Goal: Find specific page/section: Find specific page/section

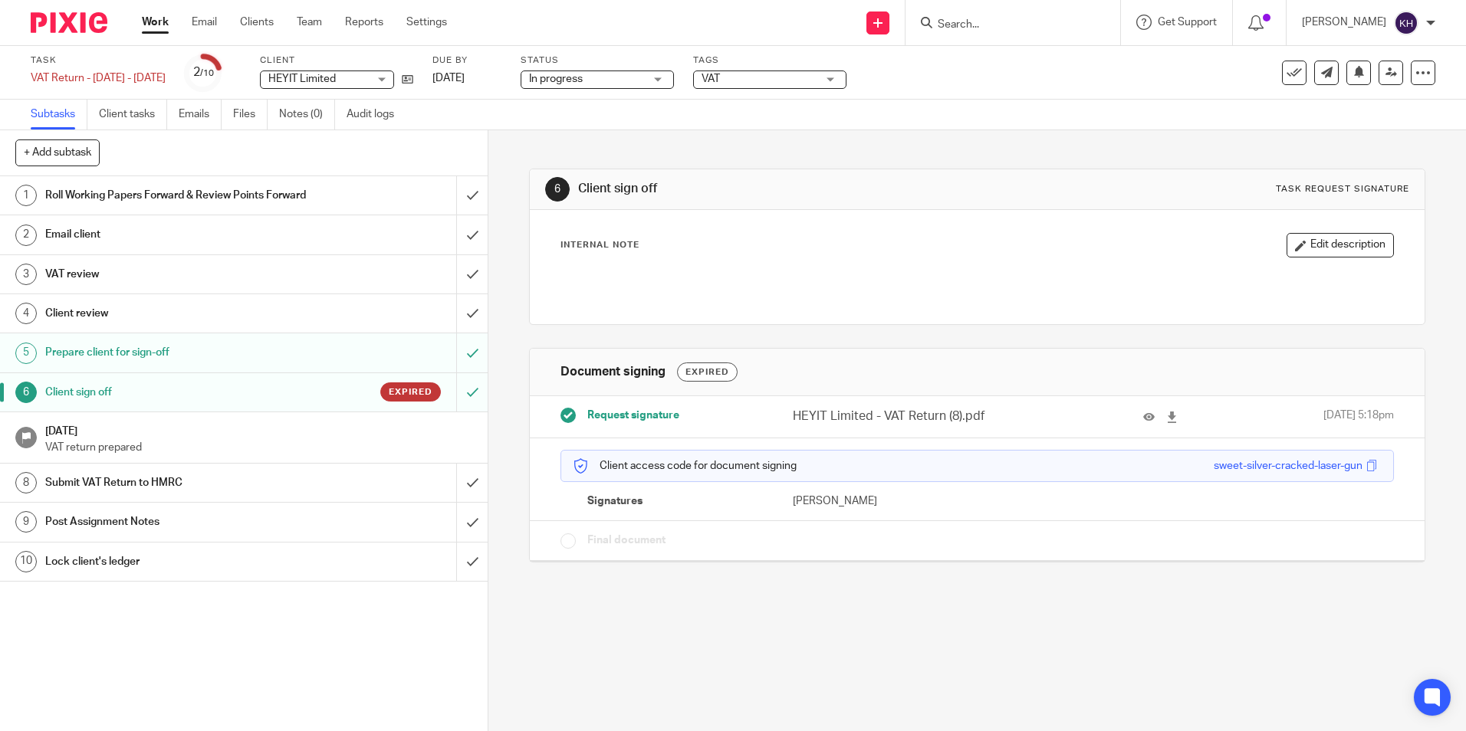
click at [962, 18] on input "Search" at bounding box center [1005, 25] width 138 height 14
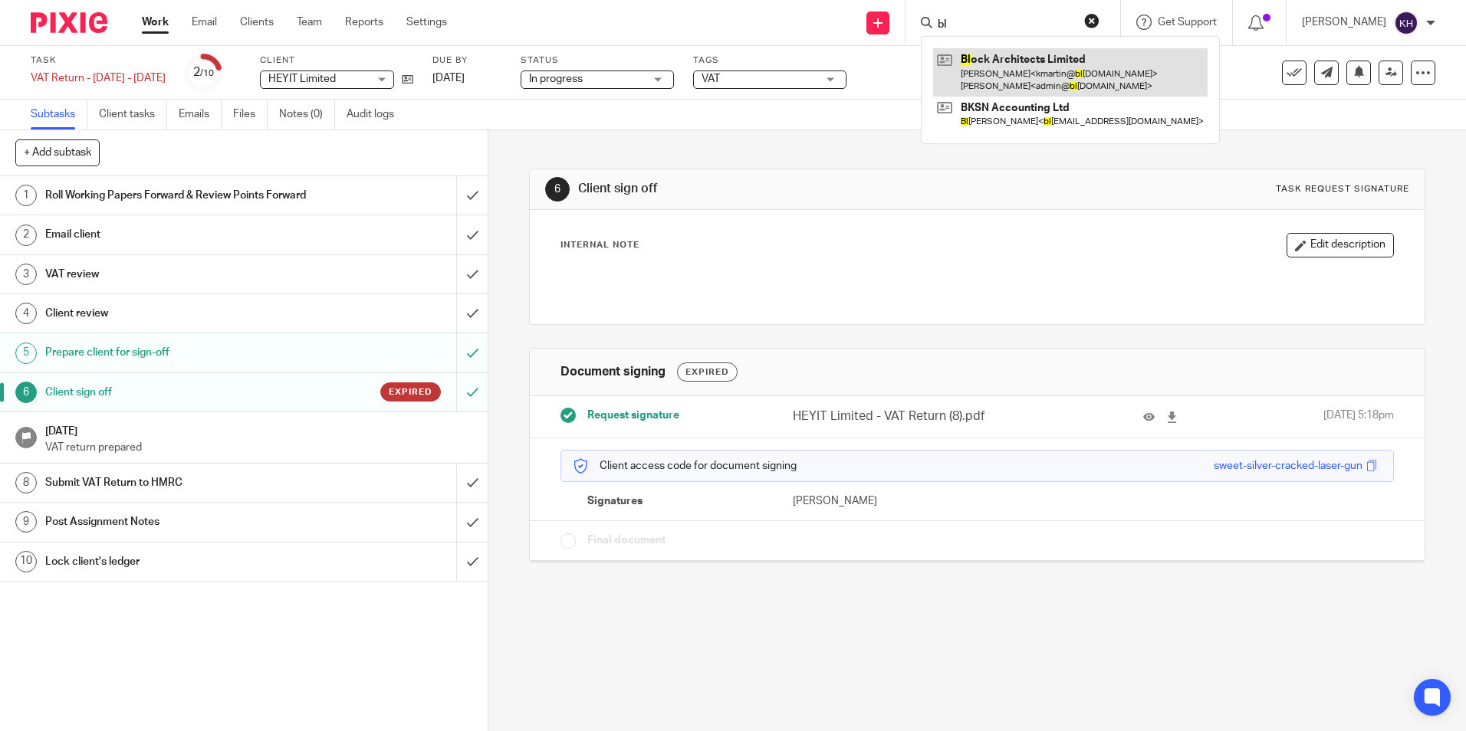
type input "bl"
click at [988, 61] on link at bounding box center [1070, 72] width 275 height 48
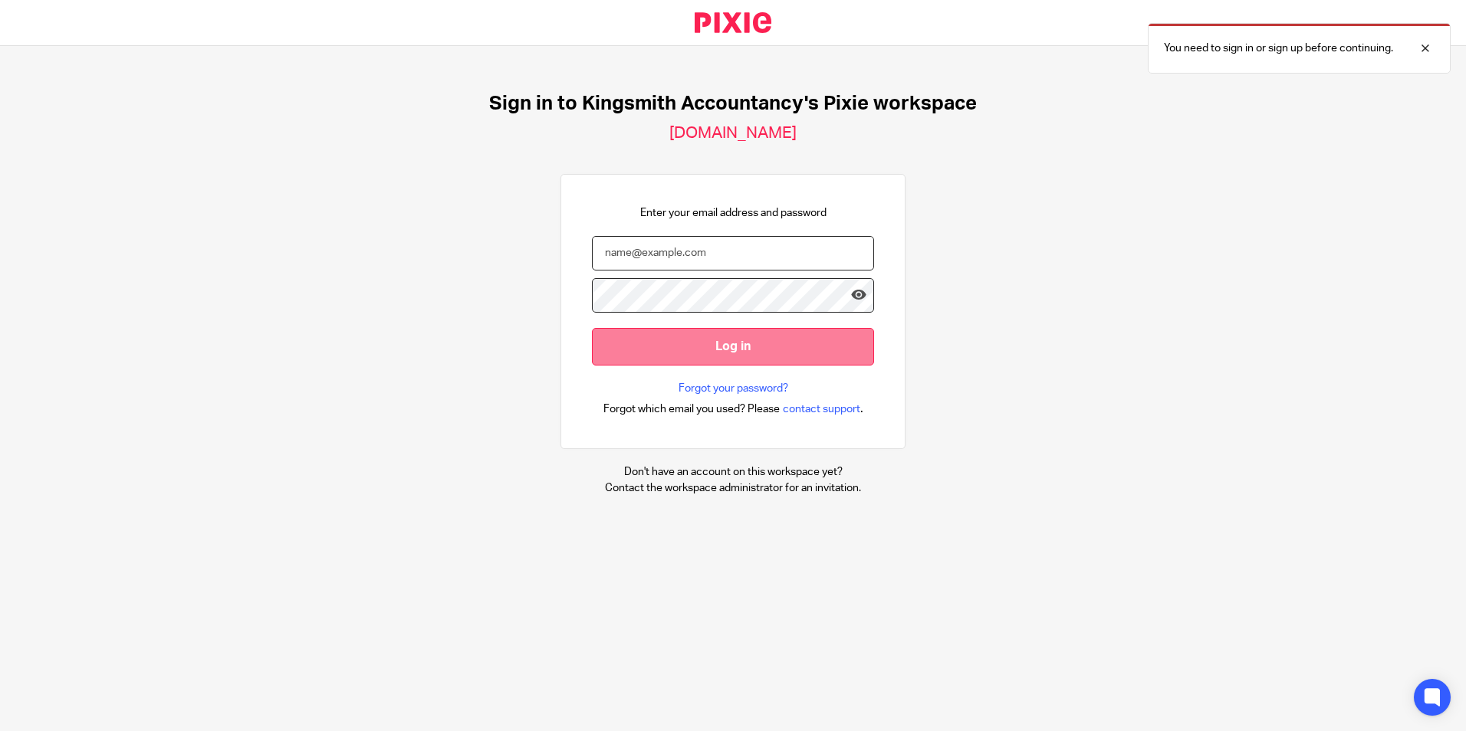
type input "katharine@kingsmith.co.uk"
click at [748, 356] on input "Log in" at bounding box center [733, 347] width 282 height 38
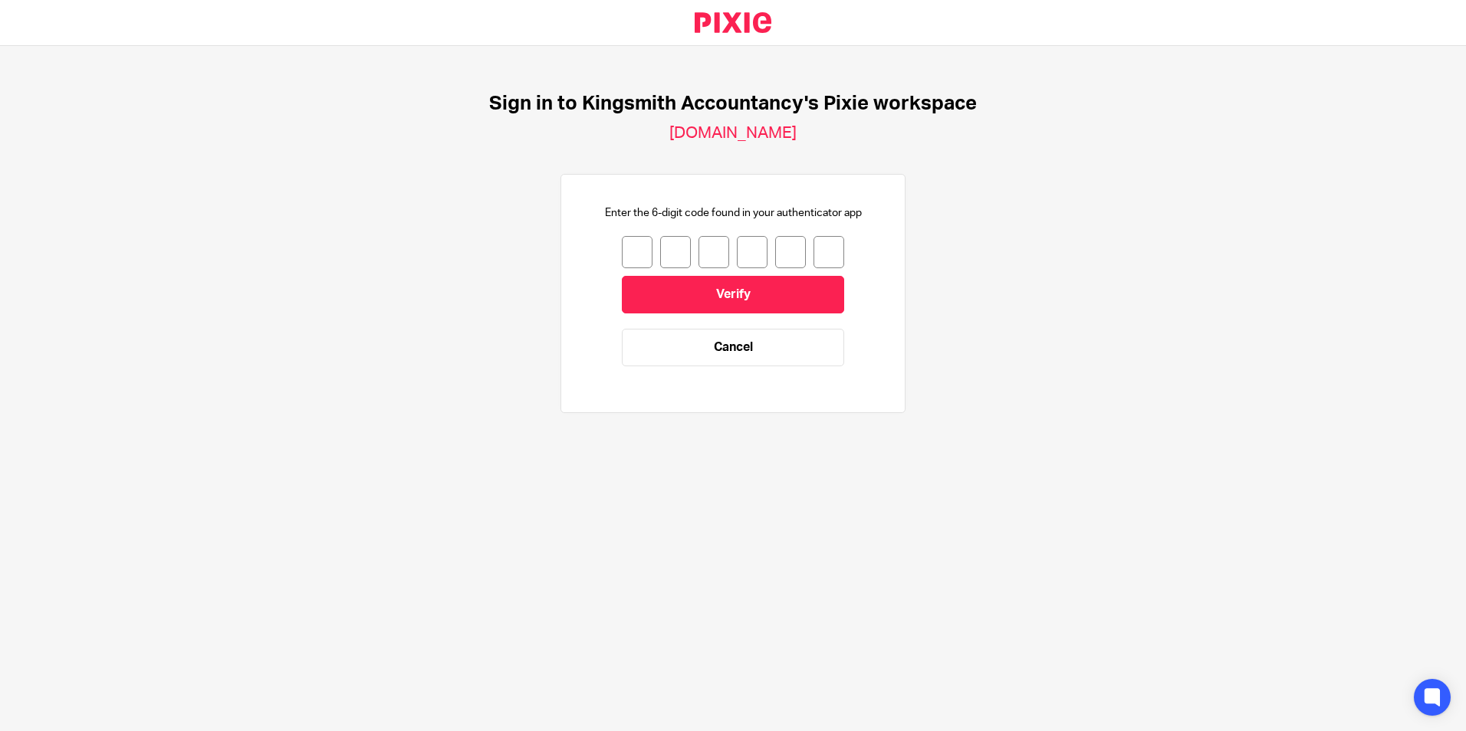
click at [627, 255] on input "number" at bounding box center [637, 252] width 31 height 32
type input "2"
type input "7"
type input "6"
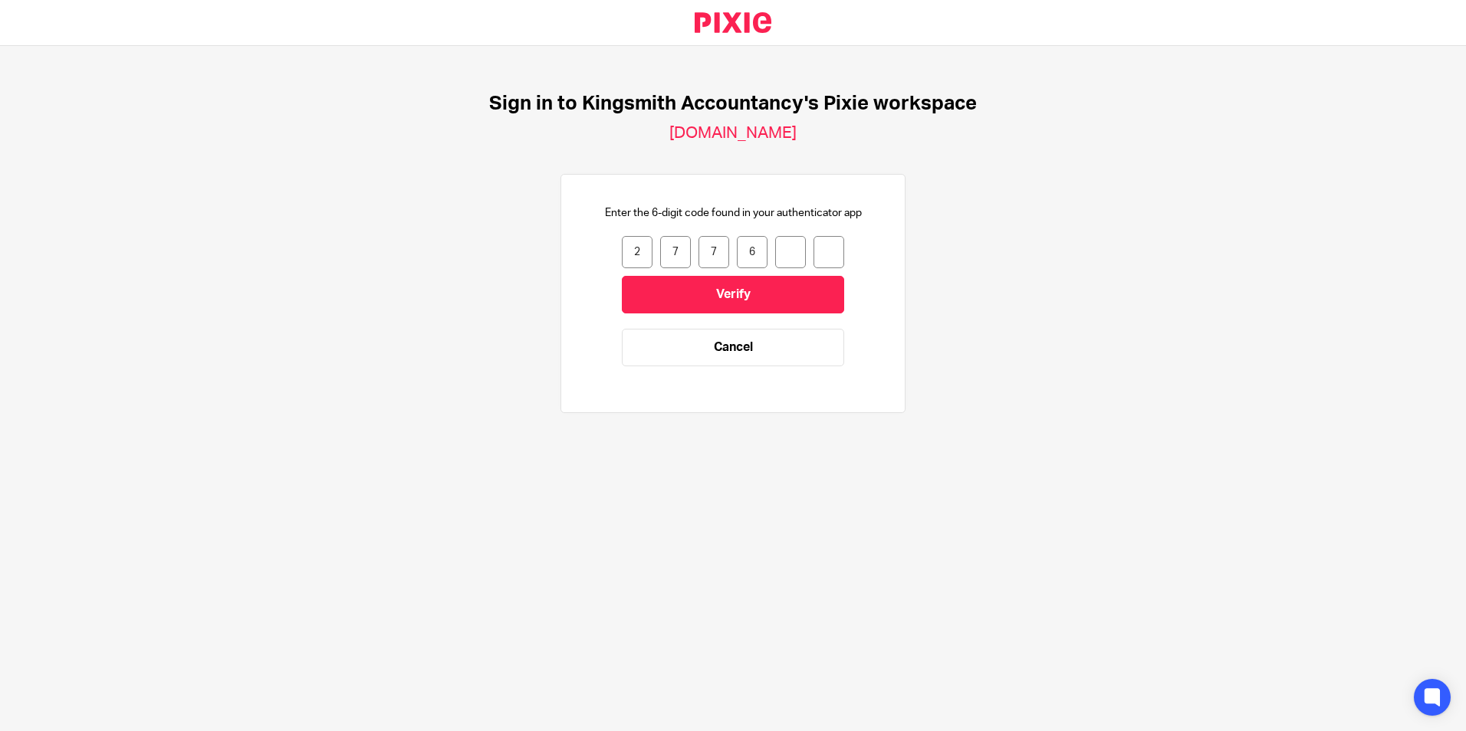
type input "4"
type input "7"
click at [657, 288] on input "Verify" at bounding box center [733, 295] width 222 height 38
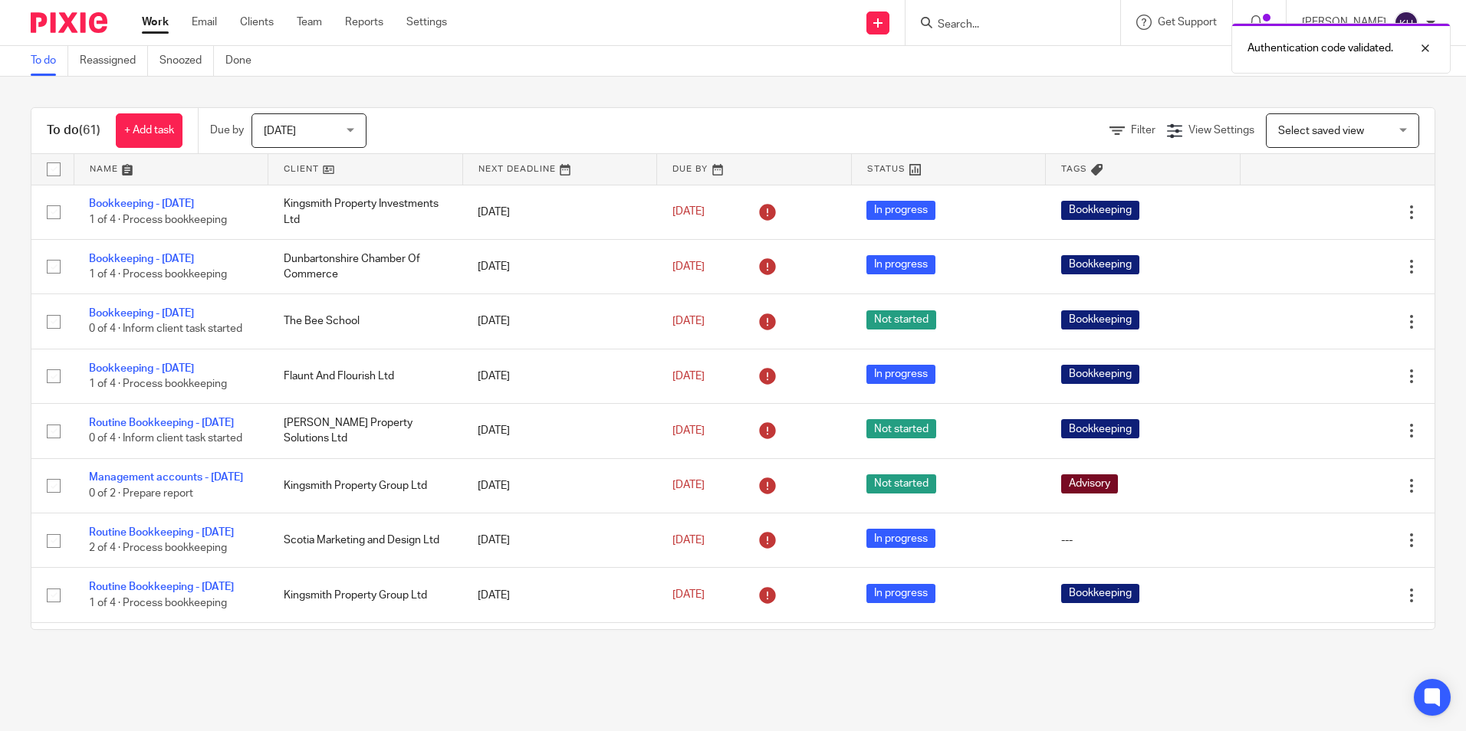
click at [984, 21] on div "Authentication code validated." at bounding box center [1092, 44] width 718 height 58
click at [953, 20] on div "Authentication code validated." at bounding box center [1092, 44] width 718 height 58
click at [953, 20] on input "Search" at bounding box center [1005, 25] width 138 height 14
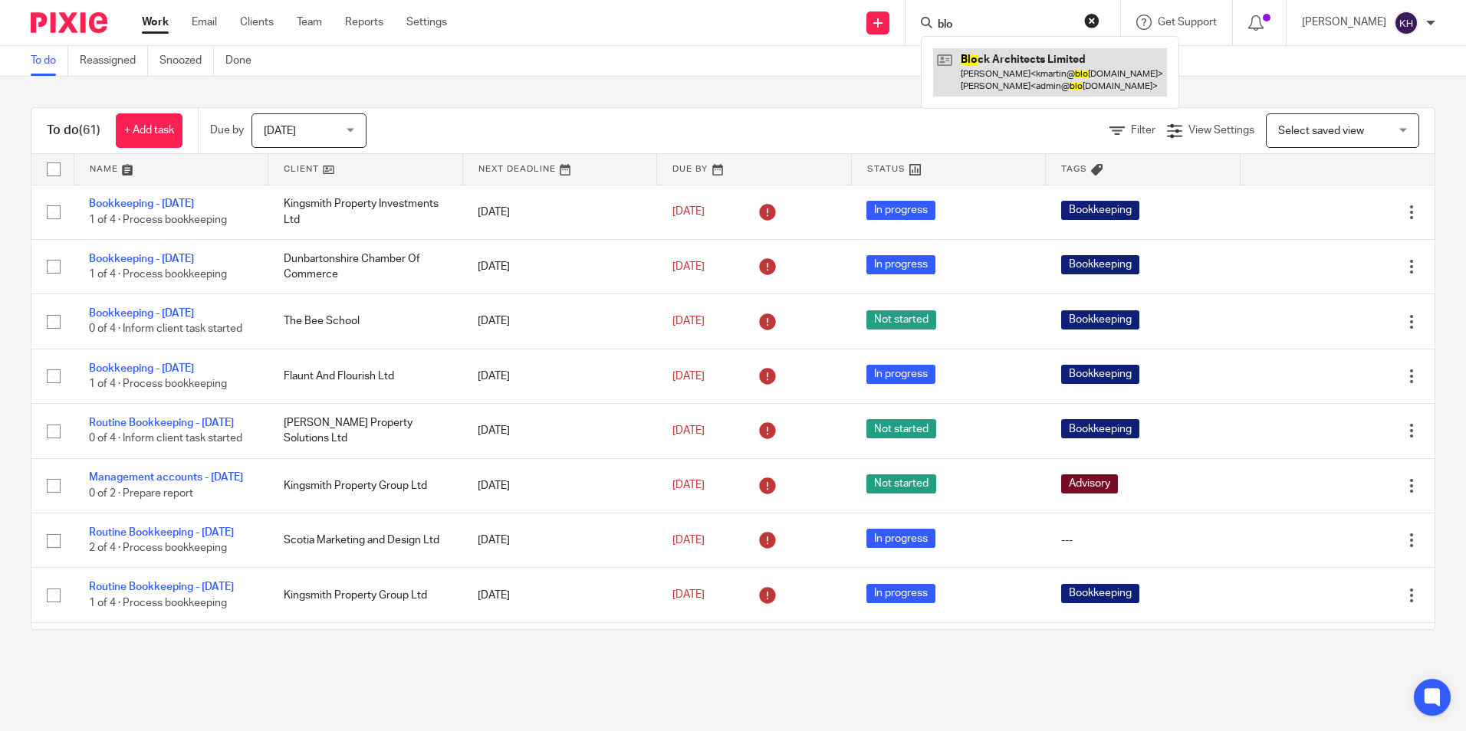
type input "blo"
click at [973, 87] on link at bounding box center [1050, 72] width 234 height 48
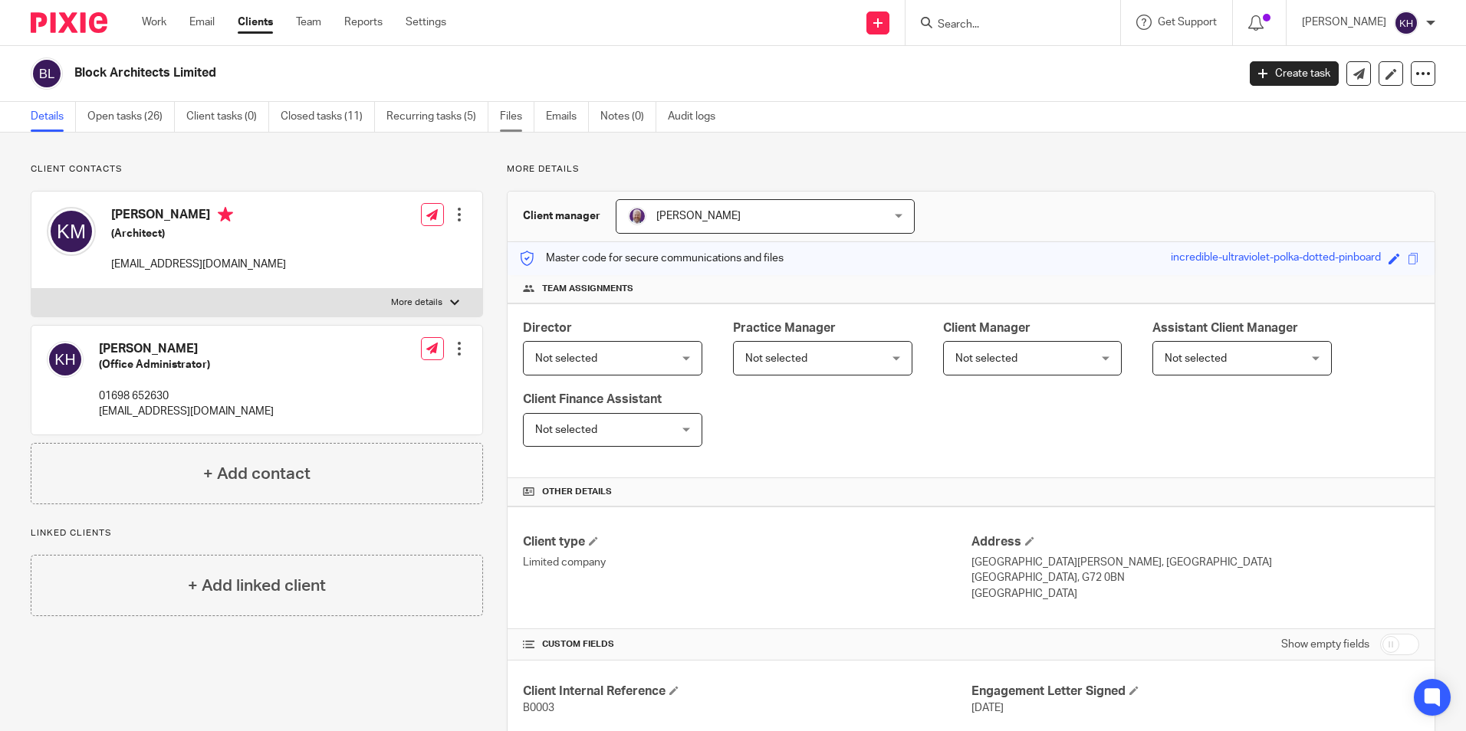
click at [531, 115] on link "Files" at bounding box center [517, 117] width 35 height 30
click at [533, 116] on link "Files" at bounding box center [517, 117] width 35 height 30
click at [514, 123] on link "Files" at bounding box center [517, 117] width 35 height 30
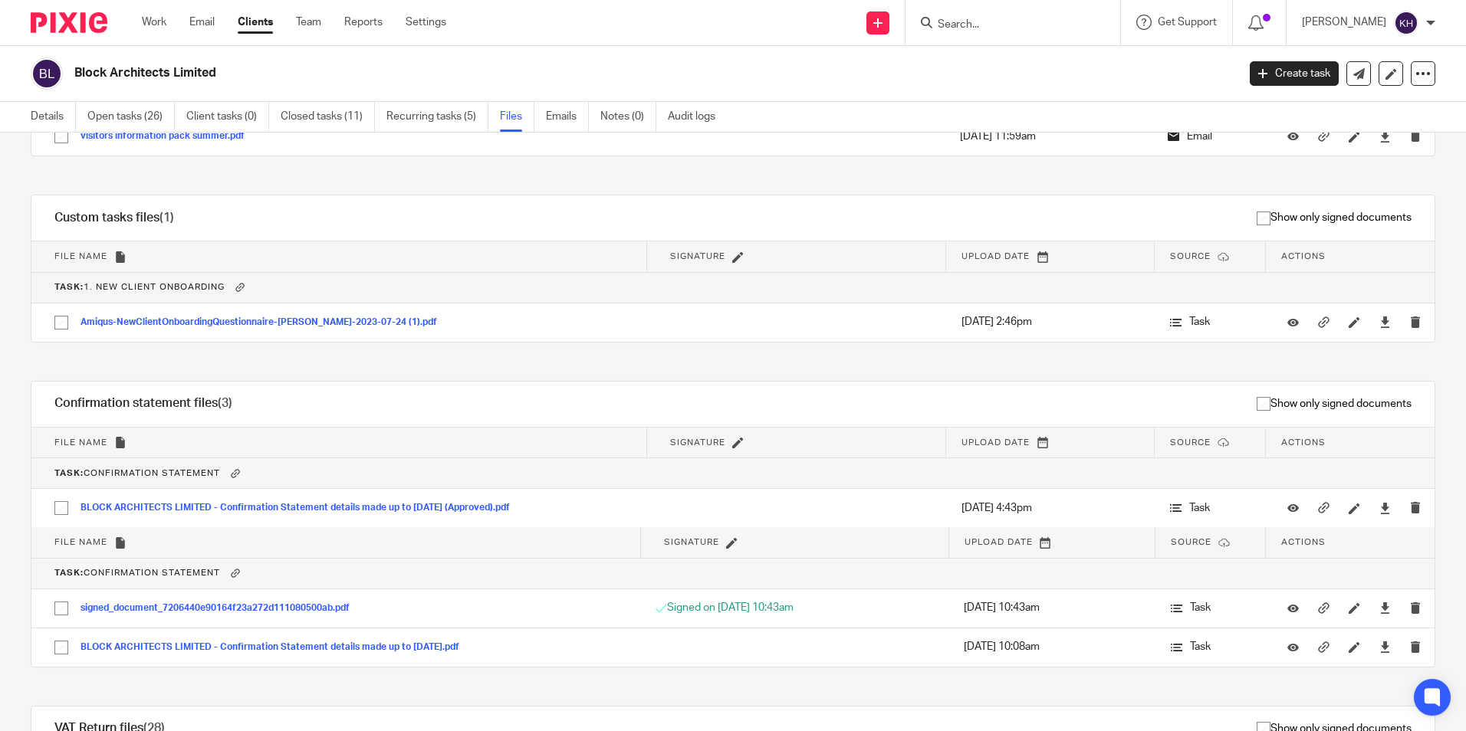
scroll to position [1355, 0]
click at [568, 116] on link "Emails" at bounding box center [567, 117] width 43 height 30
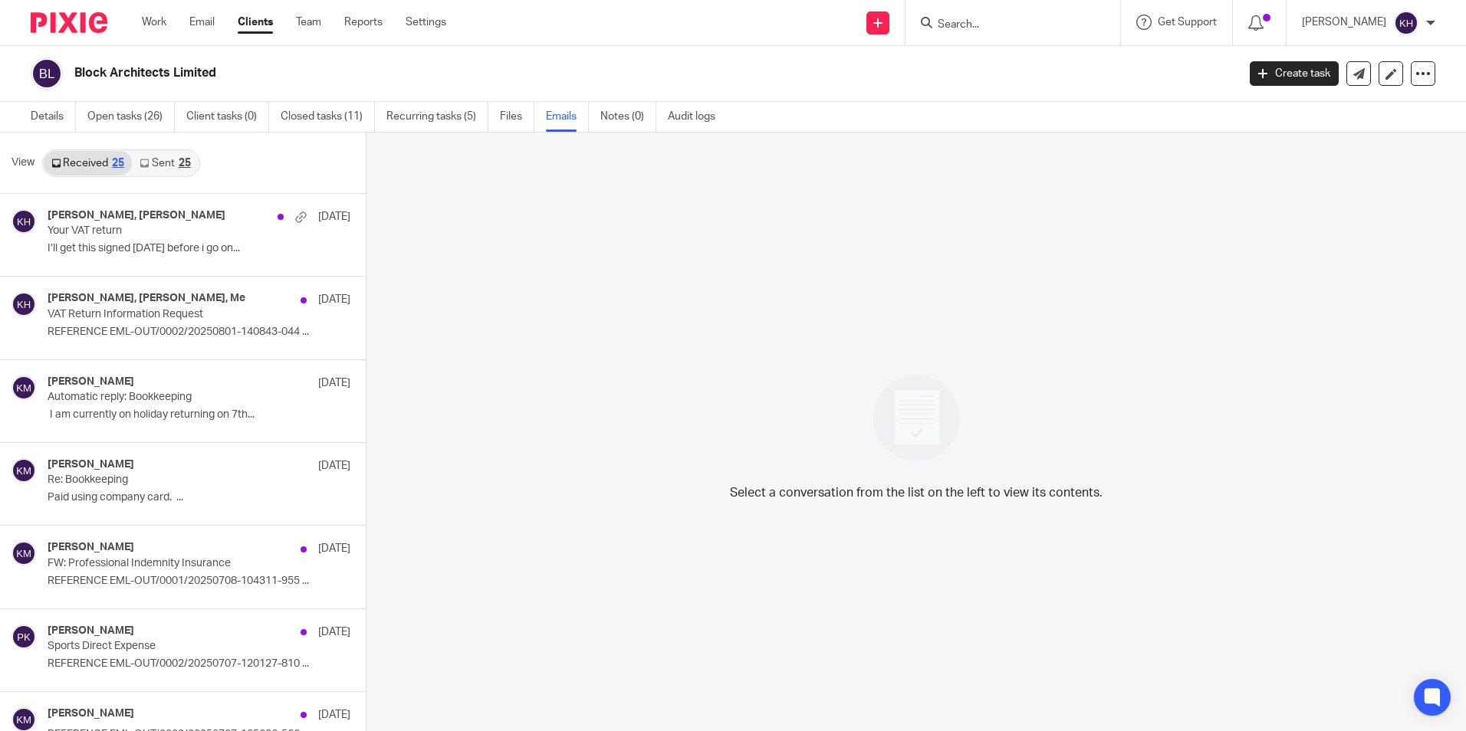
click at [179, 166] on div "25" at bounding box center [185, 163] width 12 height 11
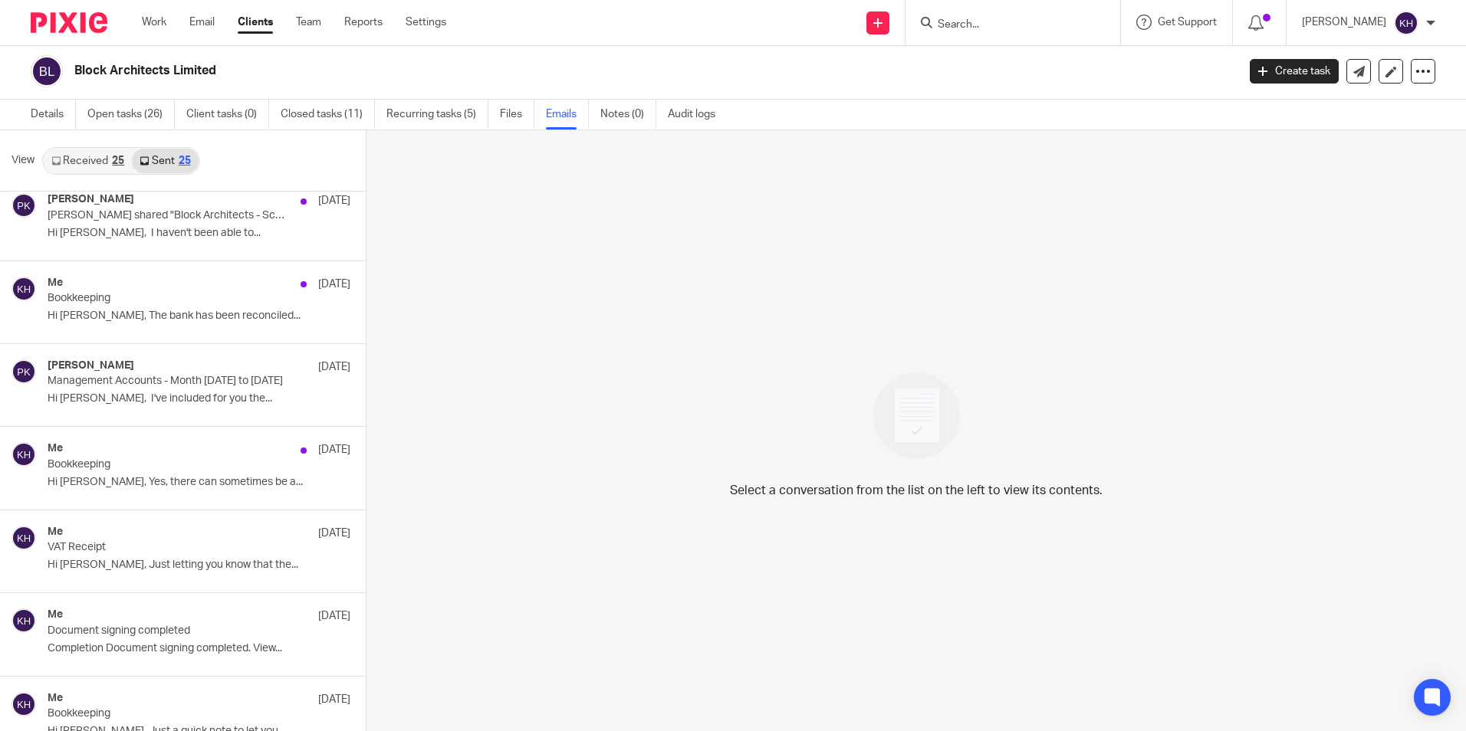
scroll to position [1227, 0]
